Goal: Find specific page/section: Find specific page/section

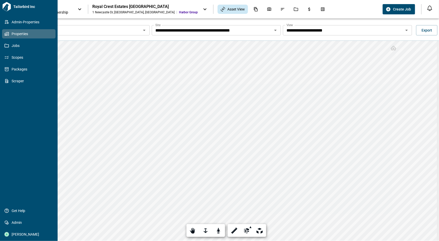
click at [2, 23] on div "Tailorbird Inc Admin-Properties Properties Jobs Scopes Packages Scraper Get Hel…" at bounding box center [29, 120] width 58 height 241
click at [4, 25] on link "Admin-Properties" at bounding box center [28, 21] width 53 height 9
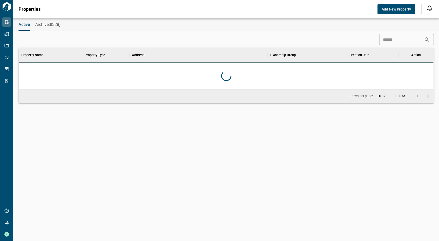
scroll to position [144, 413]
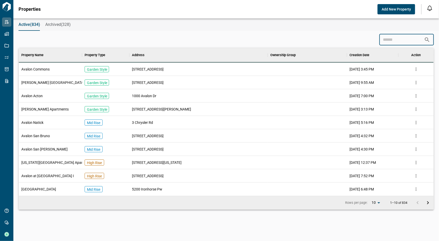
click at [403, 38] on input at bounding box center [401, 40] width 45 height 10
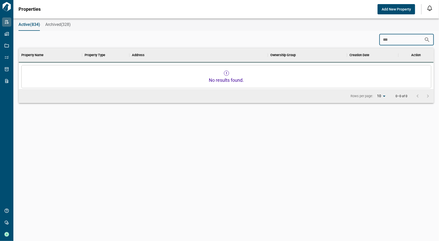
scroll to position [4, 2]
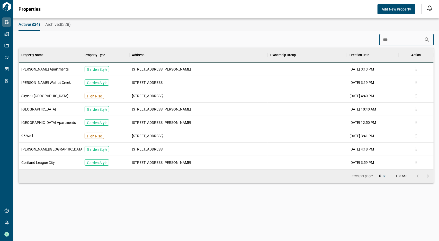
type input "***"
click at [58, 82] on div "[PERSON_NAME] Walnut Creek" at bounding box center [50, 82] width 63 height 13
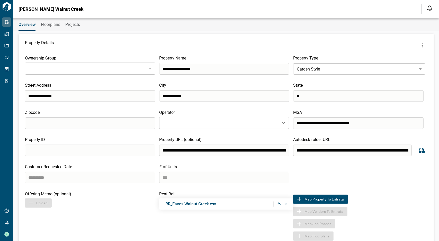
click at [144, 68] on div "​" at bounding box center [90, 69] width 130 height 12
click at [148, 68] on div at bounding box center [149, 68] width 7 height 7
click at [149, 69] on div at bounding box center [149, 68] width 7 height 7
click at [143, 71] on div "​" at bounding box center [90, 69] width 130 height 12
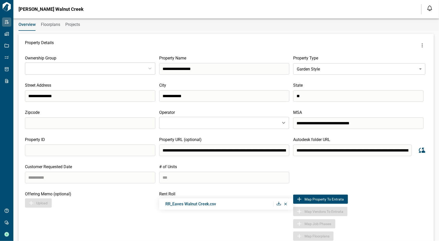
click at [147, 68] on div at bounding box center [149, 68] width 7 height 7
click at [148, 68] on div at bounding box center [149, 68] width 7 height 7
type input "**********"
click at [148, 68] on div at bounding box center [149, 68] width 7 height 7
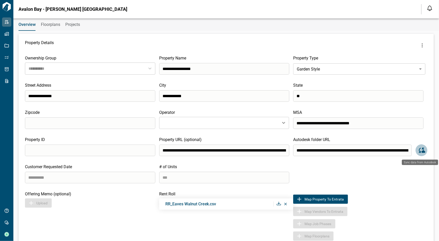
click at [421, 153] on icon "Sync data from Autodesk" at bounding box center [421, 150] width 6 height 5
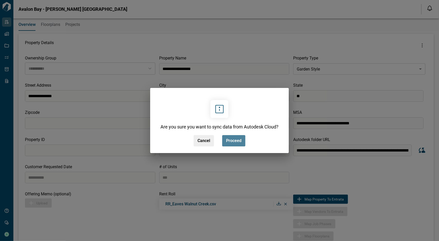
click at [231, 138] on button "Proceed" at bounding box center [233, 140] width 23 height 11
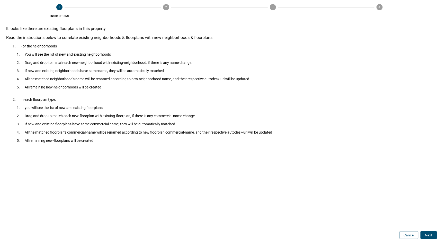
click at [429, 236] on button "Next" at bounding box center [428, 236] width 16 height 8
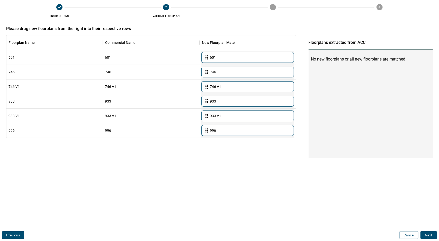
click at [428, 235] on button "Next" at bounding box center [428, 236] width 16 height 8
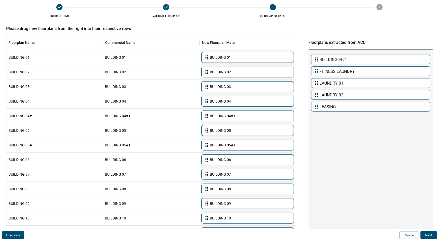
click at [429, 234] on button "Next" at bounding box center [428, 236] width 16 height 8
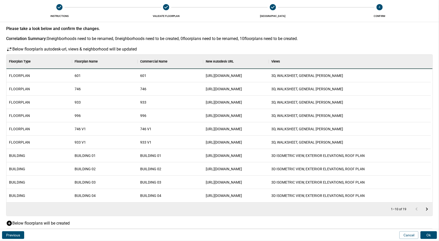
scroll to position [144, 422]
click at [430, 236] on button "Ok" at bounding box center [428, 236] width 16 height 8
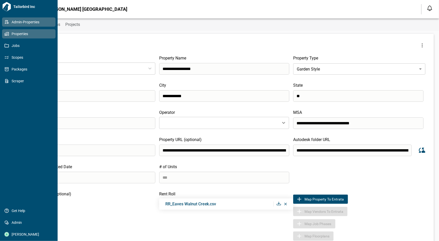
click at [7, 34] on icon at bounding box center [6, 34] width 3 height 3
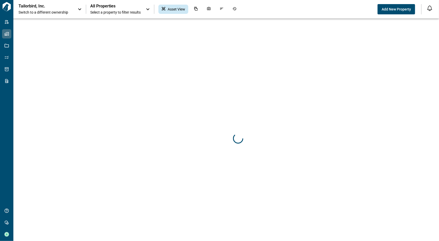
click at [118, 6] on span "All Properties" at bounding box center [115, 6] width 50 height 5
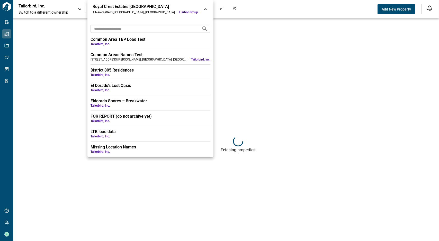
click at [126, 28] on input "text" at bounding box center [143, 29] width 107 height 10
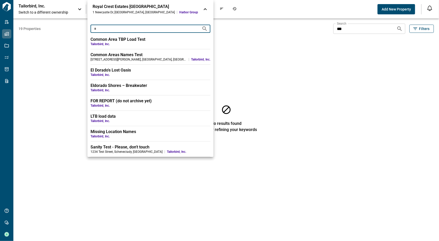
type input "*"
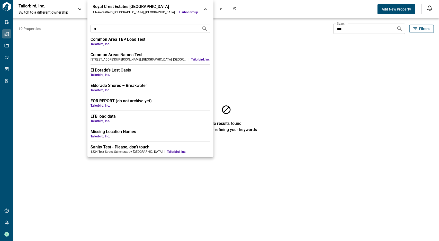
click at [48, 13] on div at bounding box center [219, 120] width 439 height 241
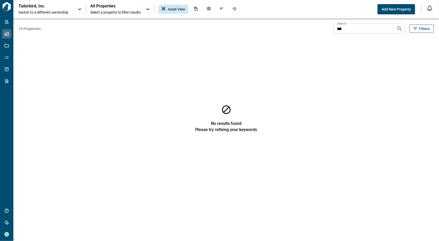
click at [49, 6] on p "Tailorbird, Inc." at bounding box center [41, 6] width 46 height 5
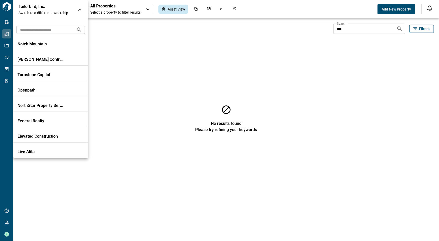
click at [40, 33] on input "text" at bounding box center [43, 30] width 55 height 10
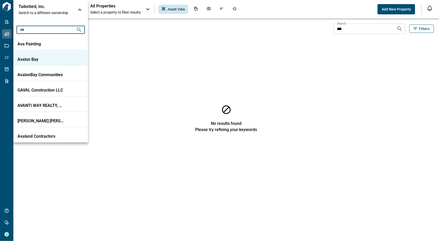
type input "***"
click at [35, 61] on p "Avalon Bay" at bounding box center [40, 59] width 46 height 5
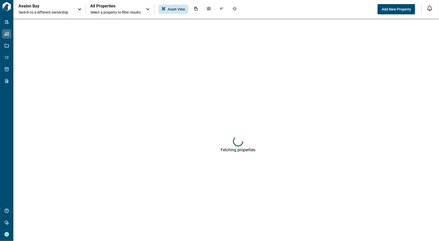
click at [126, 13] on span "Select a property to filter results" at bounding box center [115, 12] width 50 height 5
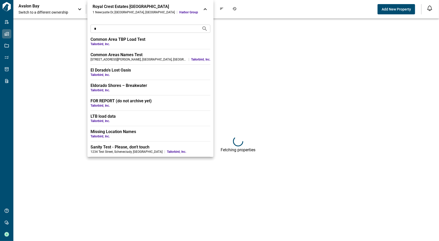
click at [132, 30] on input "*" at bounding box center [143, 29] width 107 height 10
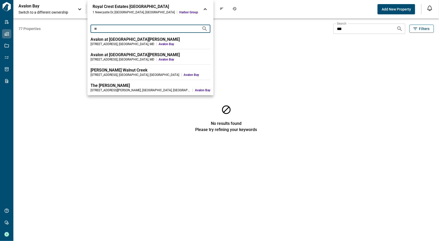
type input "**"
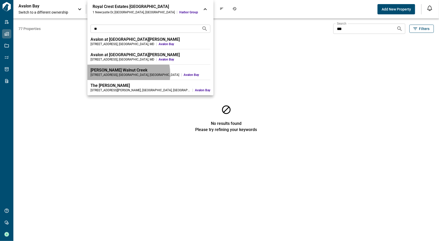
click at [118, 74] on div "[STREET_ADDRESS]" at bounding box center [134, 75] width 89 height 4
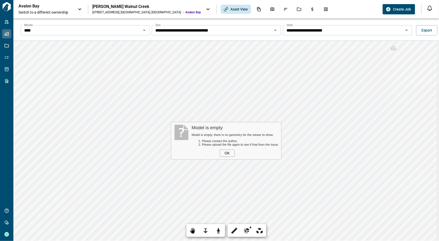
click at [147, 32] on div "**** Model" at bounding box center [85, 30] width 129 height 10
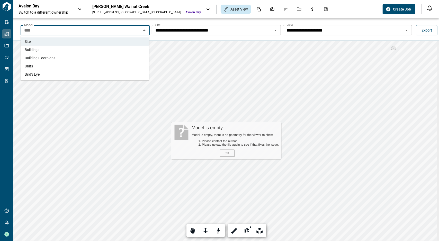
click at [88, 52] on li "Buildings" at bounding box center [85, 50] width 128 height 8
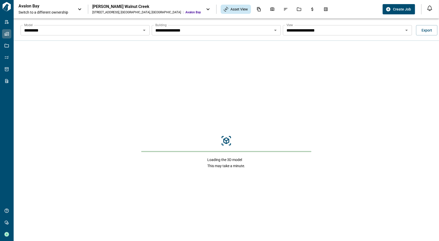
click at [340, 32] on input "**********" at bounding box center [342, 30] width 117 height 7
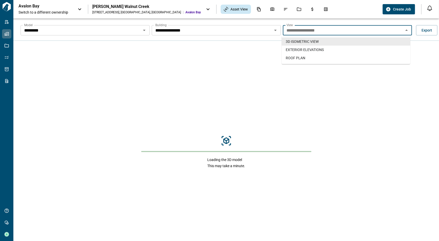
click at [192, 32] on input "**********" at bounding box center [211, 30] width 117 height 7
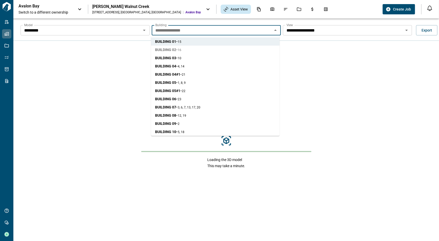
click at [189, 52] on li "BUILDING 02 - 16" at bounding box center [215, 50] width 128 height 8
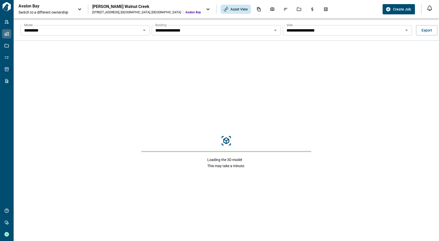
click at [340, 32] on input "**********" at bounding box center [342, 30] width 117 height 7
